Goal: Information Seeking & Learning: Learn about a topic

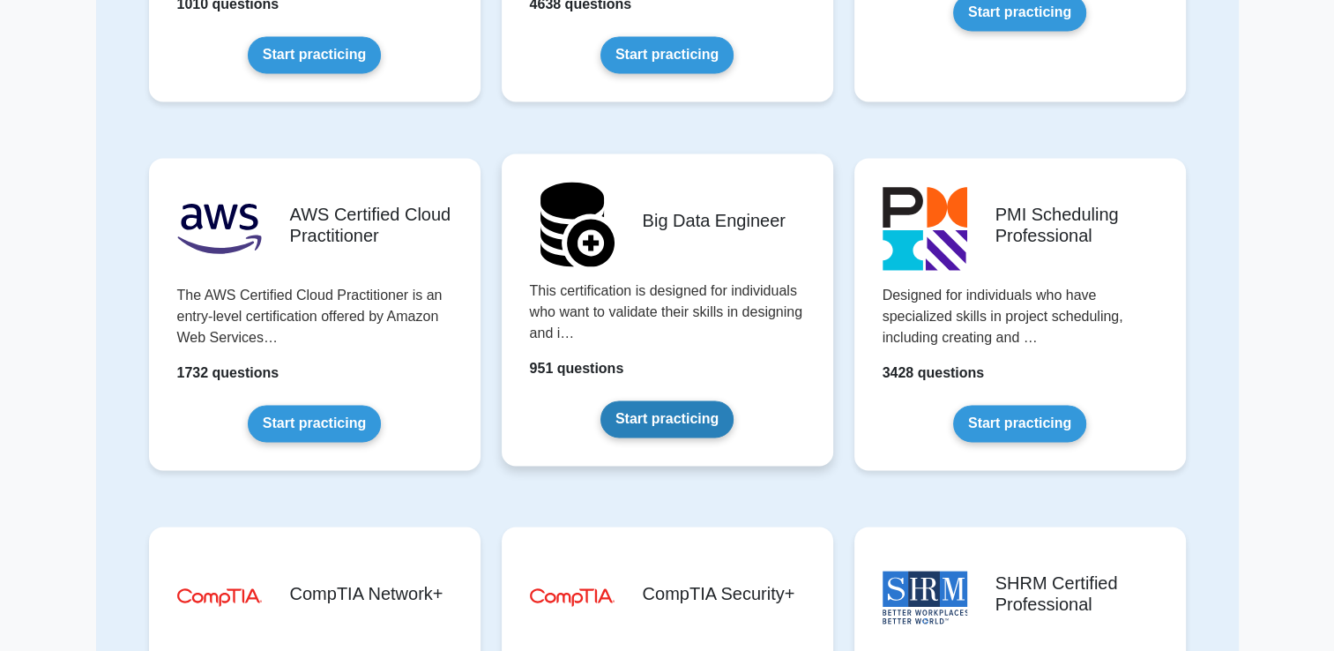
scroll to position [2638, 0]
